Goal: Task Accomplishment & Management: Use online tool/utility

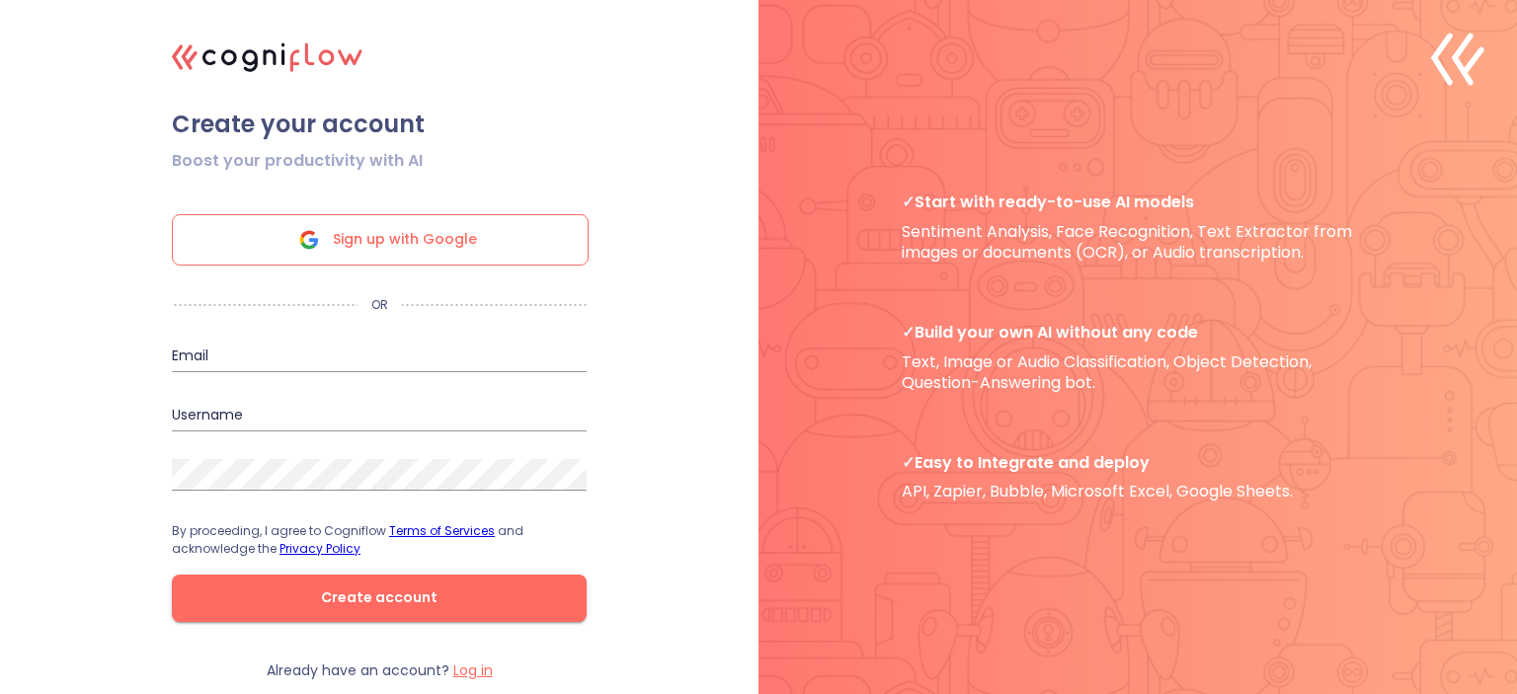
click at [395, 240] on span "Sign up with Google" at bounding box center [405, 239] width 144 height 49
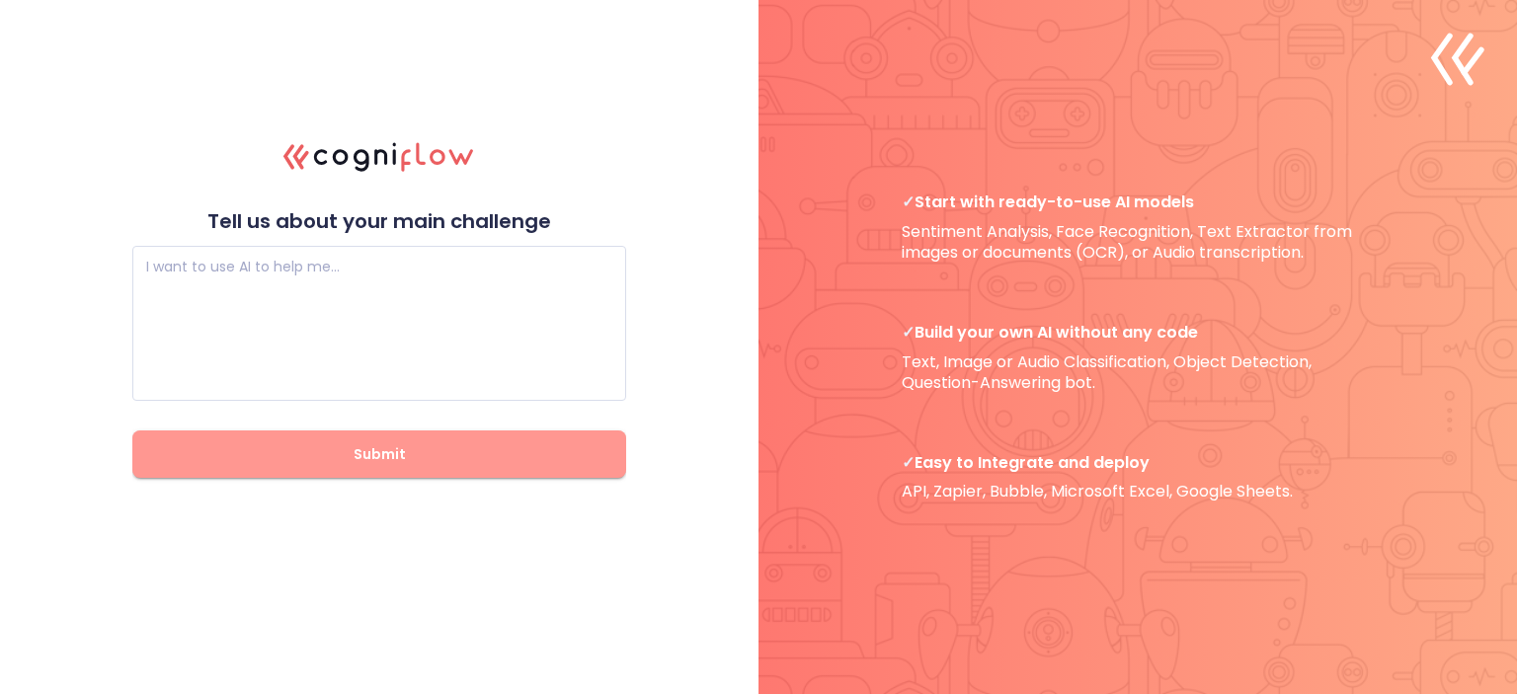
click at [351, 442] on span "Submit" at bounding box center [379, 454] width 430 height 25
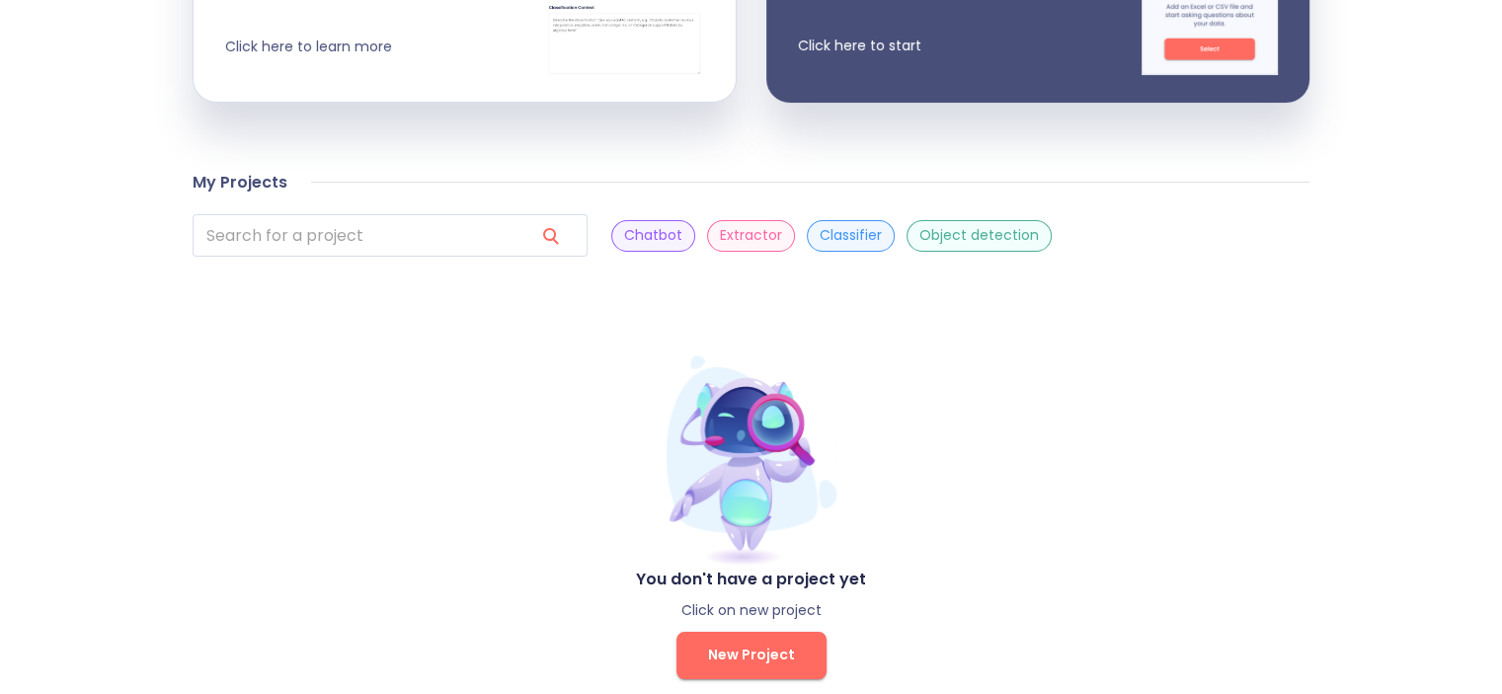
scroll to position [566, 0]
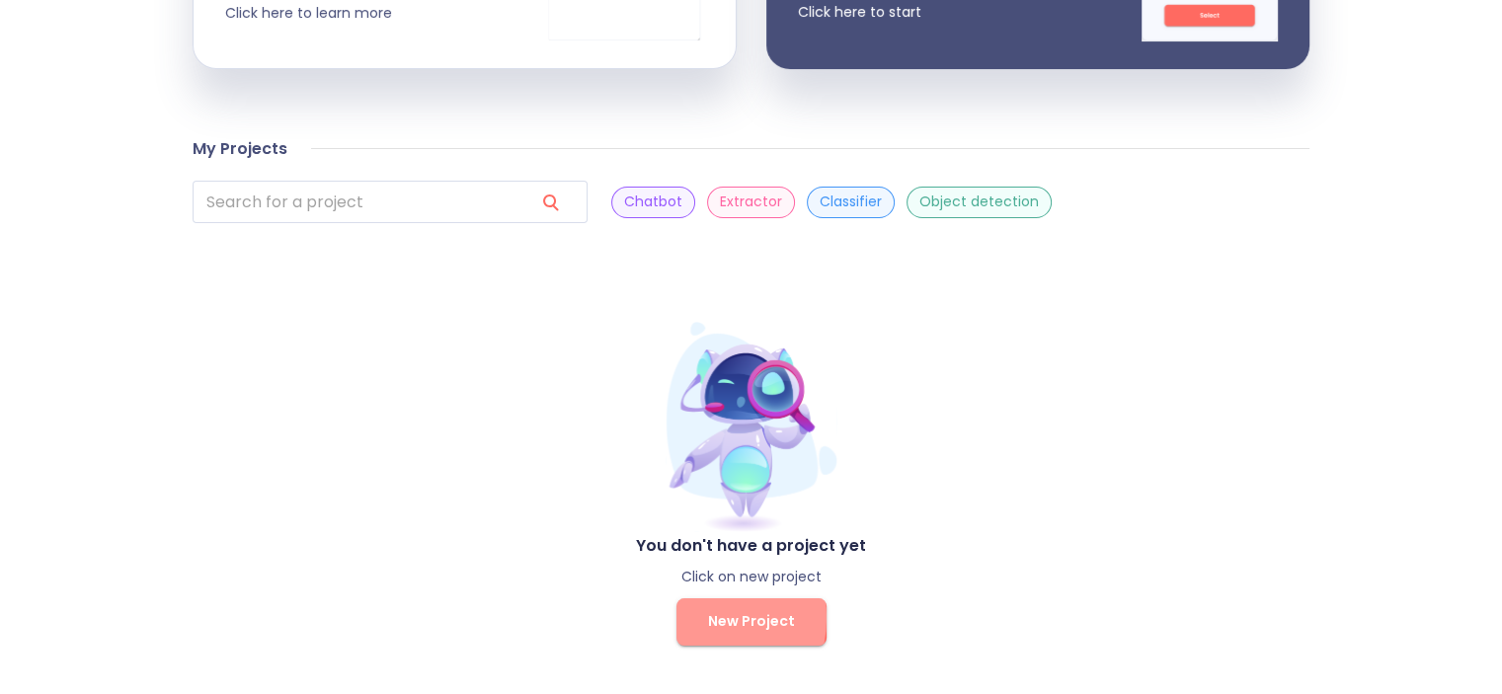
click at [696, 617] on button "New Project" at bounding box center [751, 621] width 150 height 47
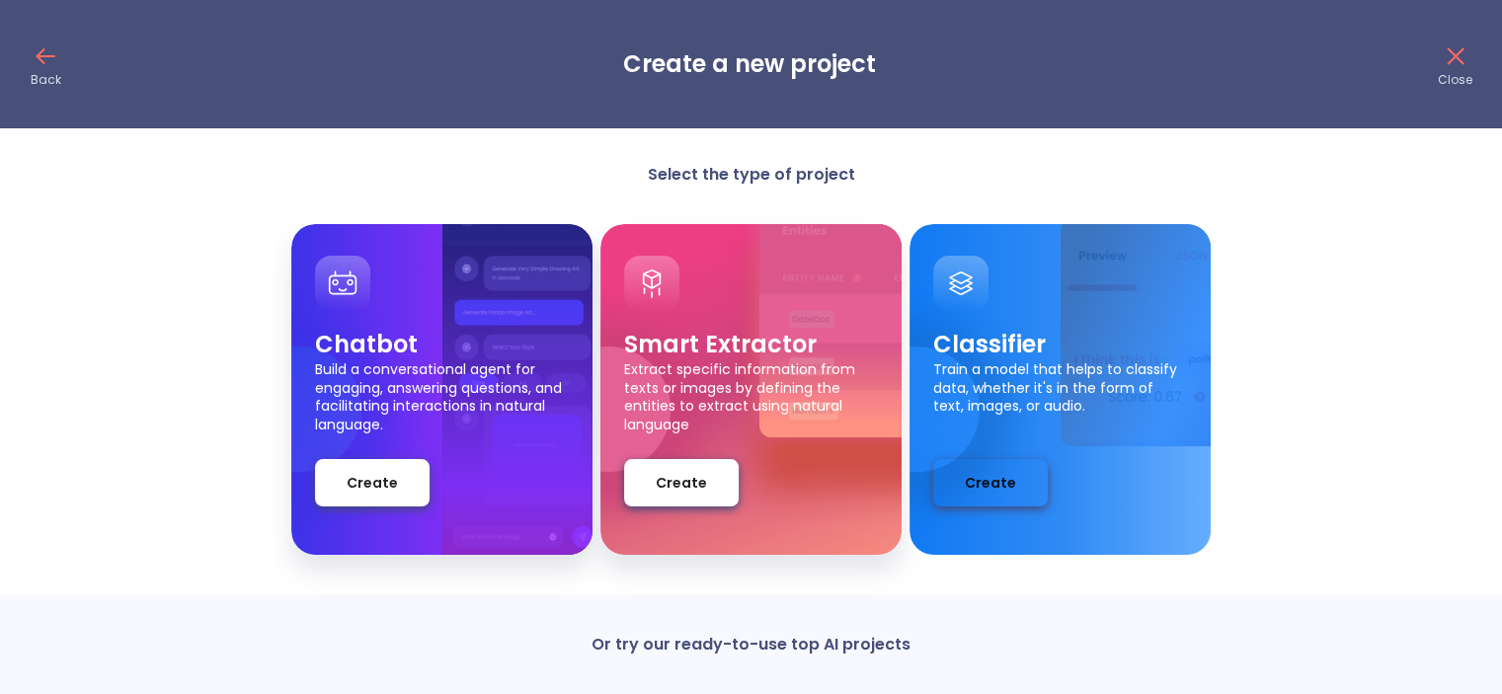
click at [948, 478] on button "Create" at bounding box center [990, 482] width 115 height 47
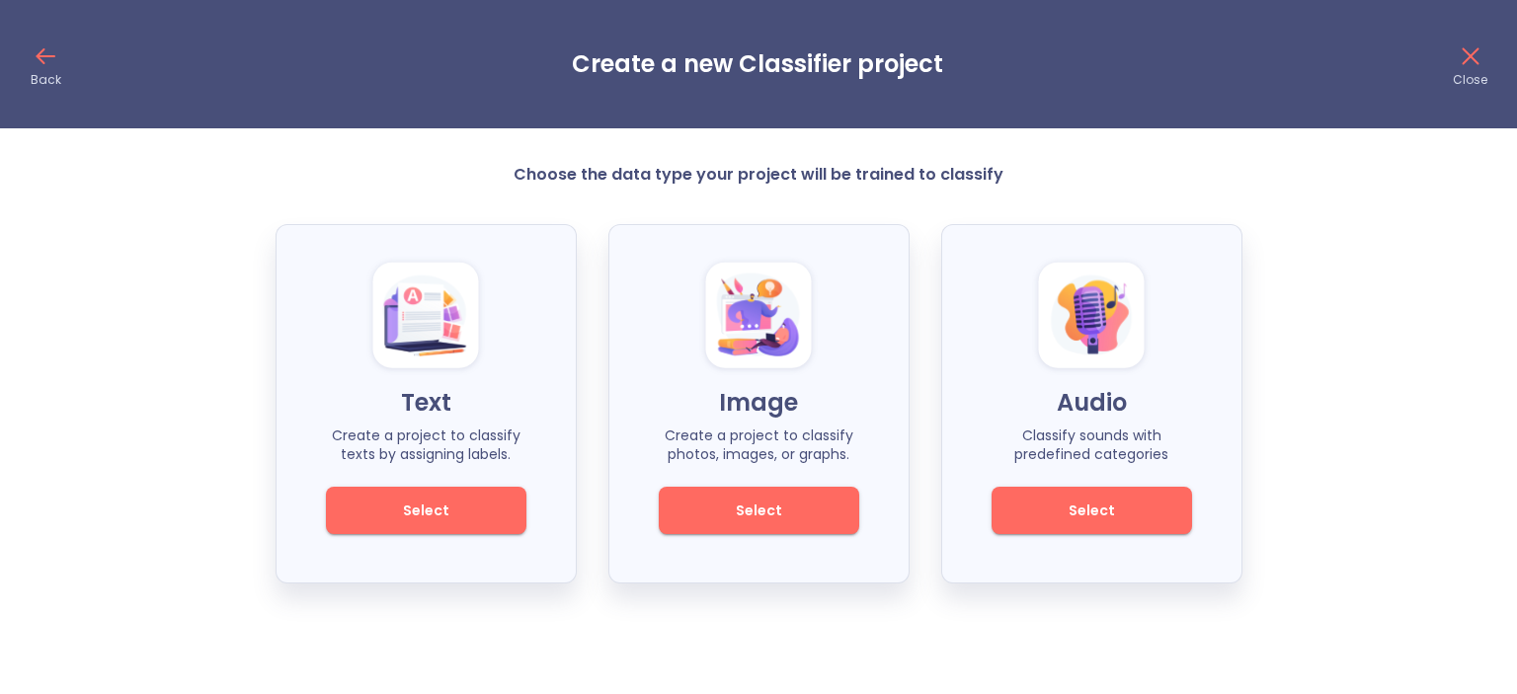
click at [791, 506] on span "Select" at bounding box center [758, 511] width 133 height 25
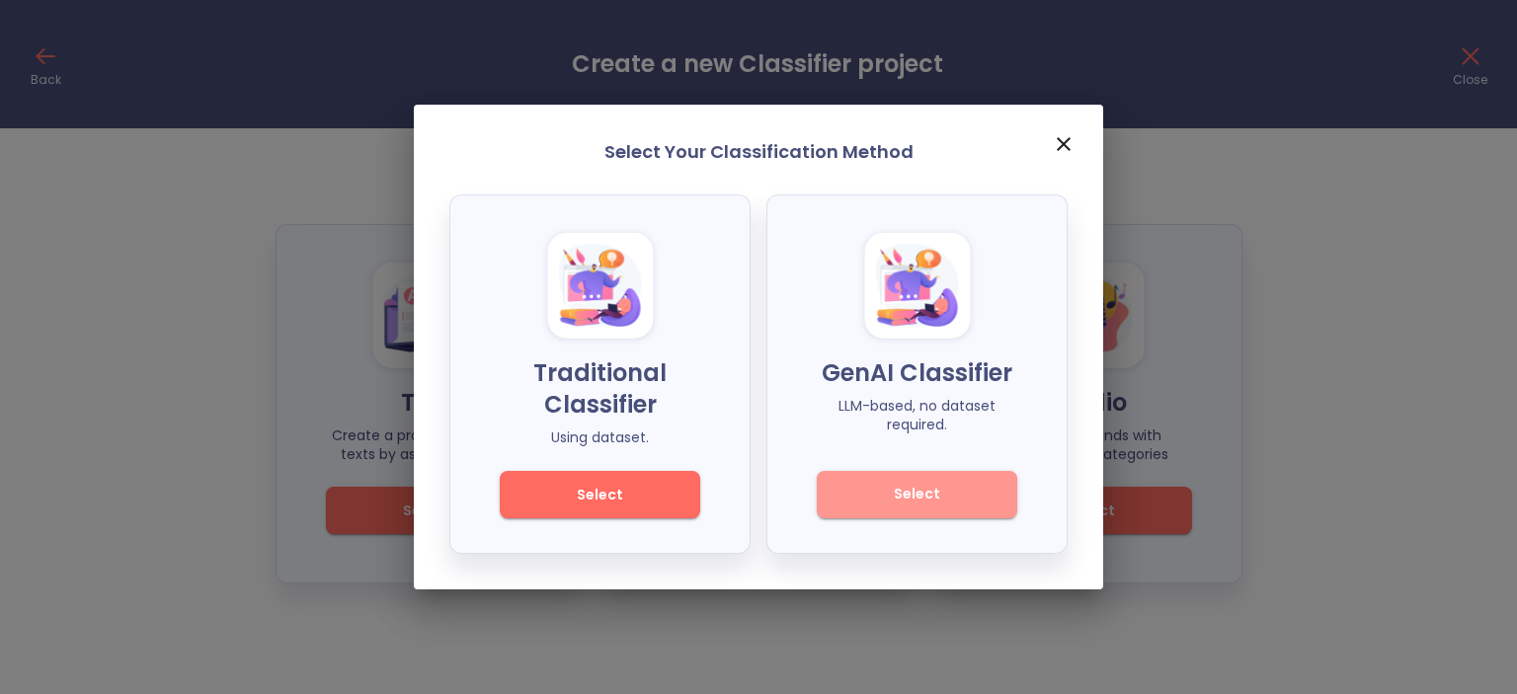
click at [920, 499] on span "Select" at bounding box center [916, 494] width 133 height 25
